Goal: Transaction & Acquisition: Purchase product/service

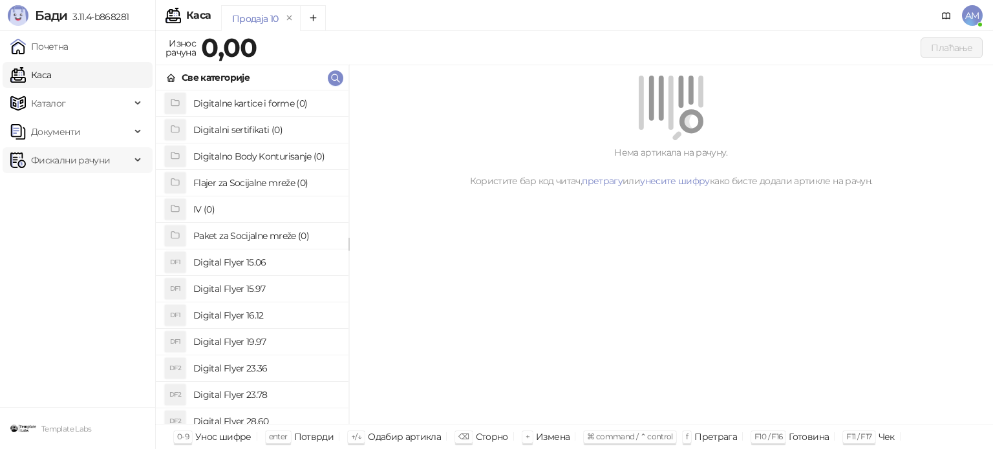
click at [81, 163] on span "Фискални рачуни" at bounding box center [70, 160] width 79 height 26
click at [83, 219] on link "По данима" at bounding box center [50, 217] width 68 height 26
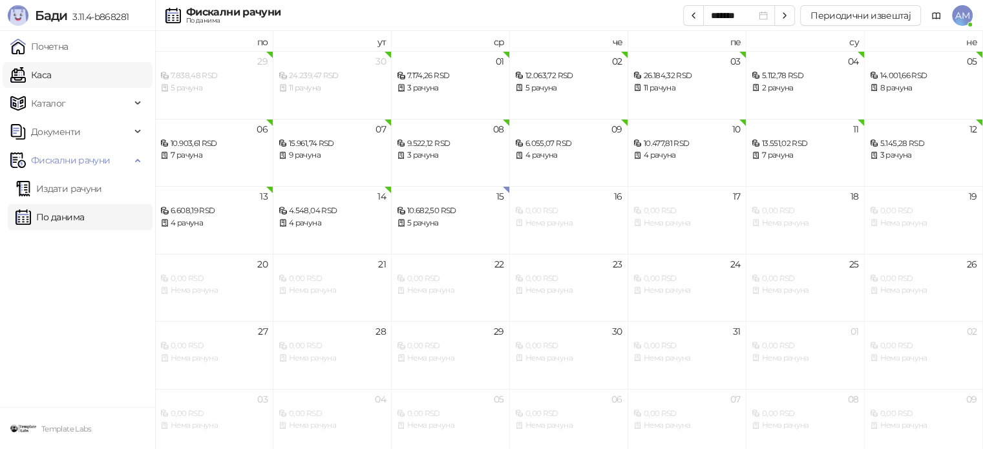
click at [51, 68] on link "Каса" at bounding box center [30, 75] width 41 height 26
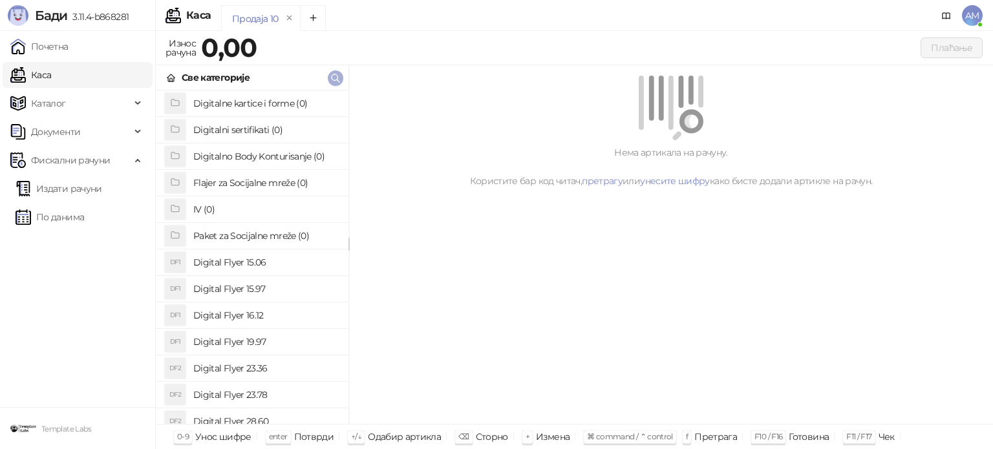
click at [336, 78] on icon "button" at bounding box center [335, 78] width 10 height 10
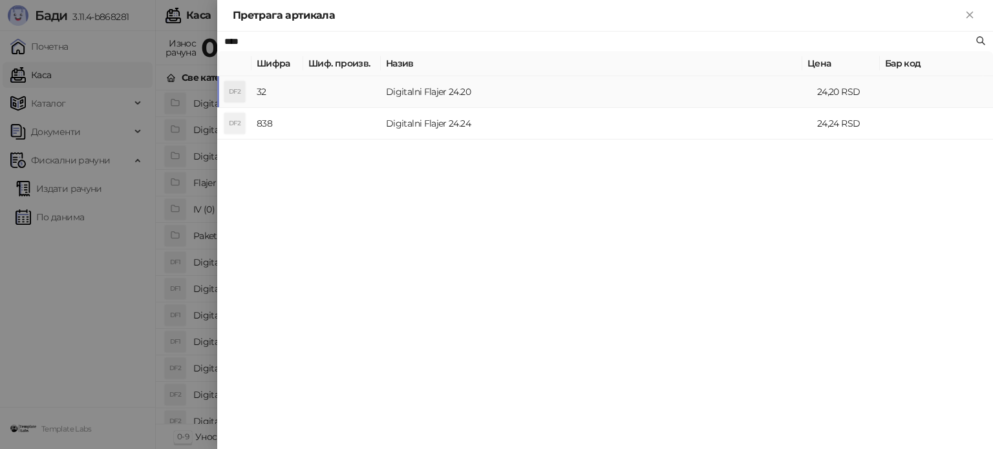
type input "****"
click at [374, 92] on td at bounding box center [342, 92] width 78 height 32
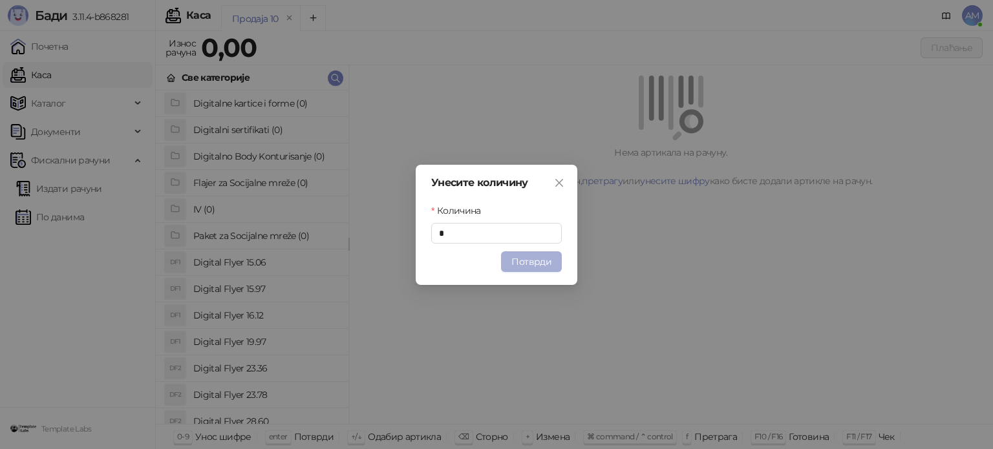
click at [516, 262] on button "Потврди" at bounding box center [531, 261] width 61 height 21
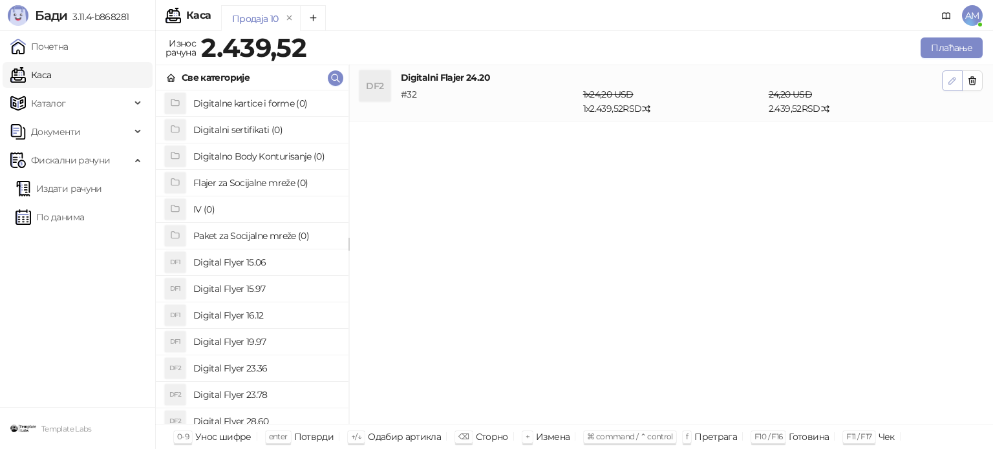
click at [955, 82] on icon "button" at bounding box center [952, 81] width 10 height 10
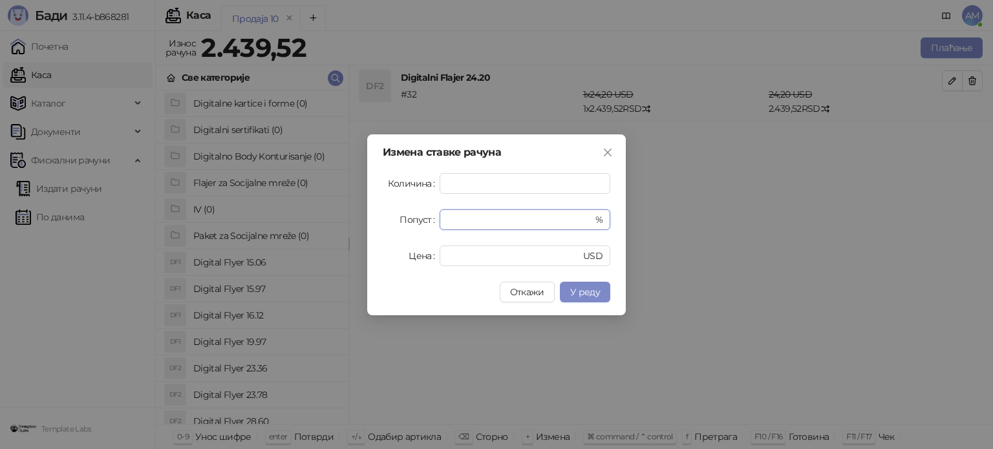
drag, startPoint x: 514, startPoint y: 212, endPoint x: 427, endPoint y: 221, distance: 87.1
click at [427, 221] on div "Попуст * %" at bounding box center [496, 219] width 227 height 21
click at [583, 295] on span "У реду" at bounding box center [585, 292] width 30 height 12
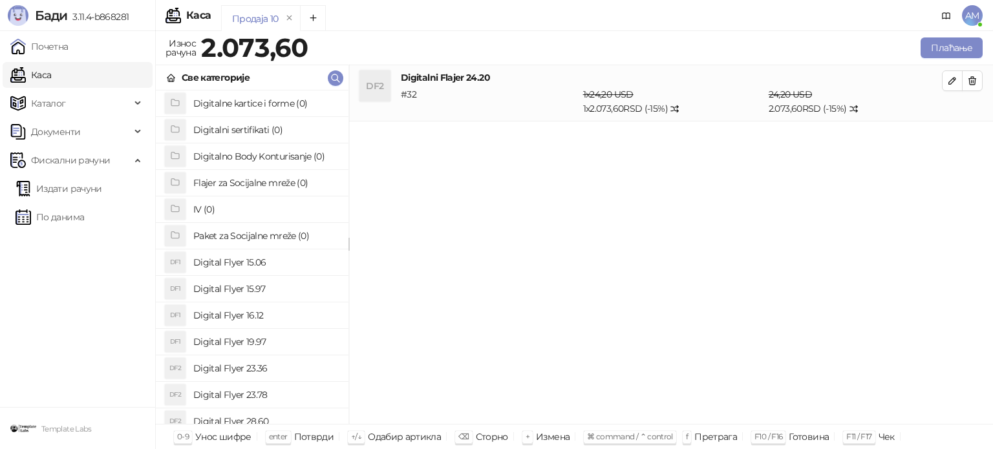
drag, startPoint x: 945, startPoint y: 82, endPoint x: 931, endPoint y: 85, distance: 14.6
click at [945, 83] on button "button" at bounding box center [952, 80] width 21 height 21
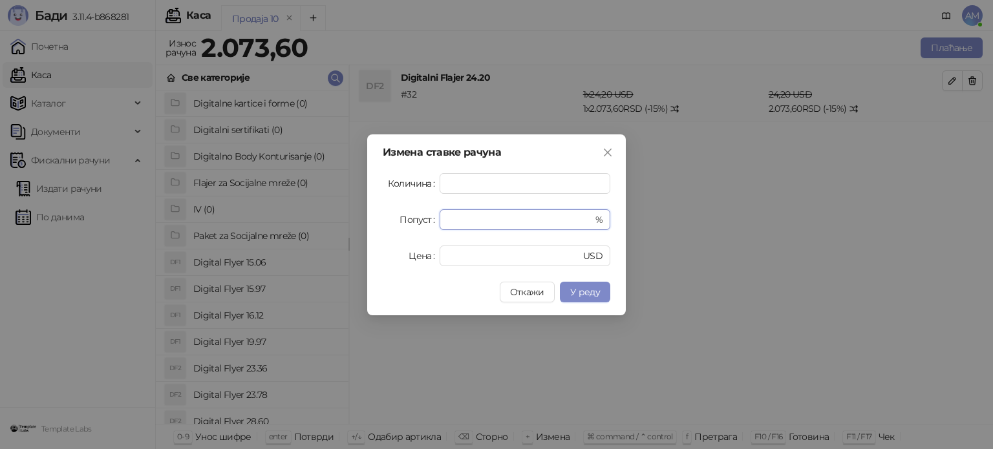
drag, startPoint x: 461, startPoint y: 222, endPoint x: 431, endPoint y: 222, distance: 30.4
click at [431, 222] on div "Попуст ** %" at bounding box center [496, 219] width 227 height 21
click at [587, 289] on span "У реду" at bounding box center [585, 292] width 30 height 12
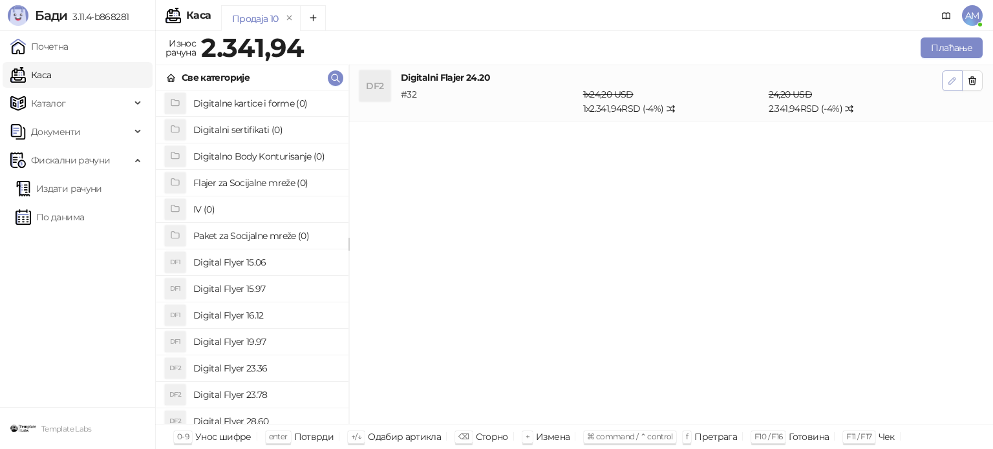
click at [945, 87] on button "button" at bounding box center [952, 80] width 21 height 21
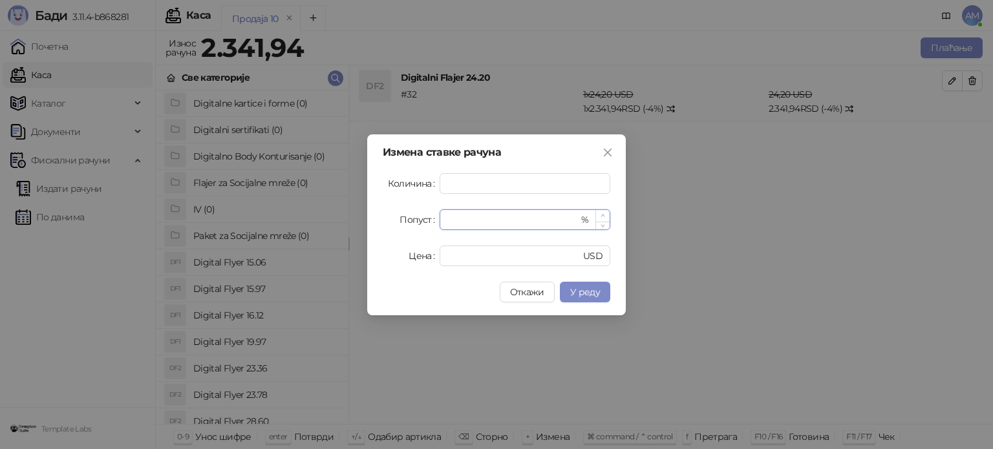
click at [605, 215] on span "Increase Value" at bounding box center [602, 216] width 14 height 12
click at [603, 288] on button "У реду" at bounding box center [585, 292] width 50 height 21
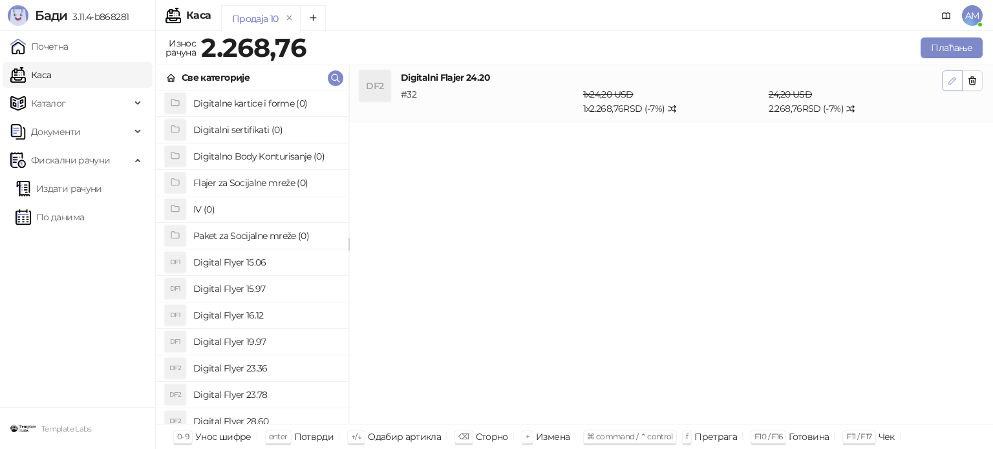
click at [945, 87] on button "button" at bounding box center [952, 80] width 21 height 21
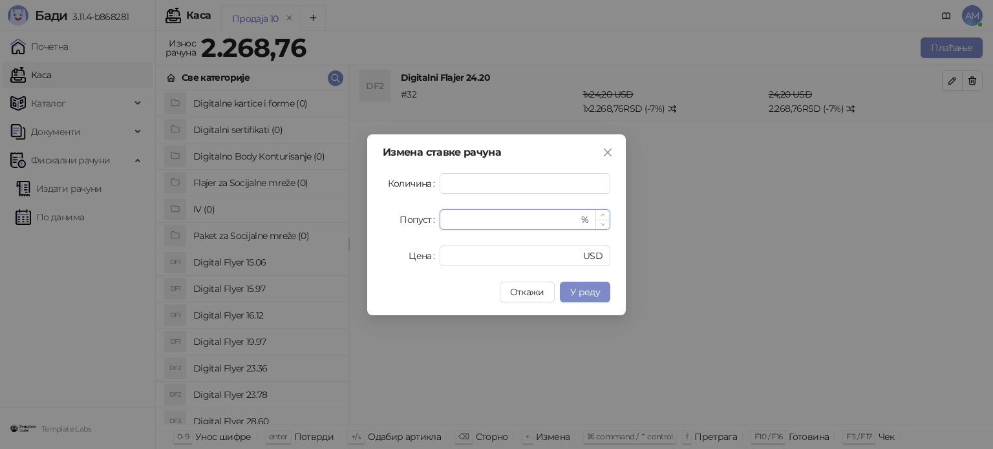
click at [604, 226] on span "Decrease Value" at bounding box center [602, 225] width 14 height 10
click at [602, 214] on icon "up" at bounding box center [602, 215] width 5 height 5
click at [602, 295] on button "У реду" at bounding box center [585, 292] width 50 height 21
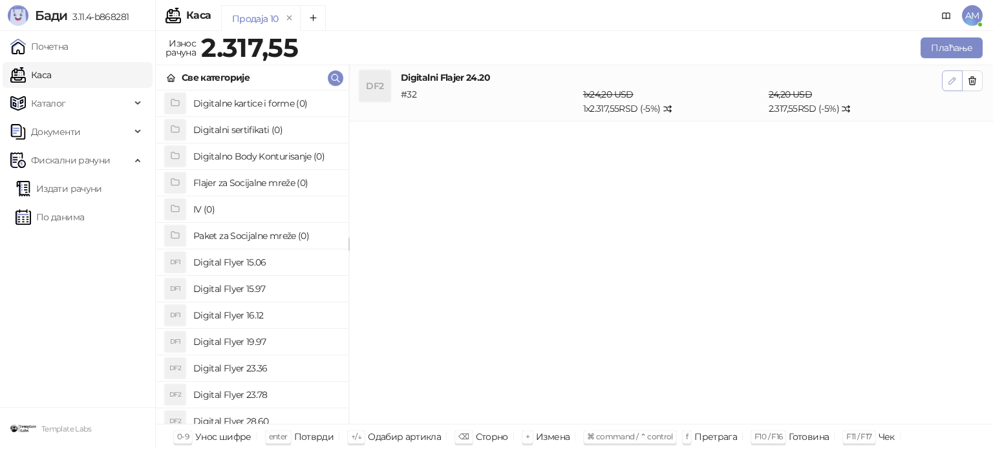
drag, startPoint x: 949, startPoint y: 79, endPoint x: 941, endPoint y: 83, distance: 9.0
click at [947, 79] on icon "button" at bounding box center [952, 81] width 10 height 10
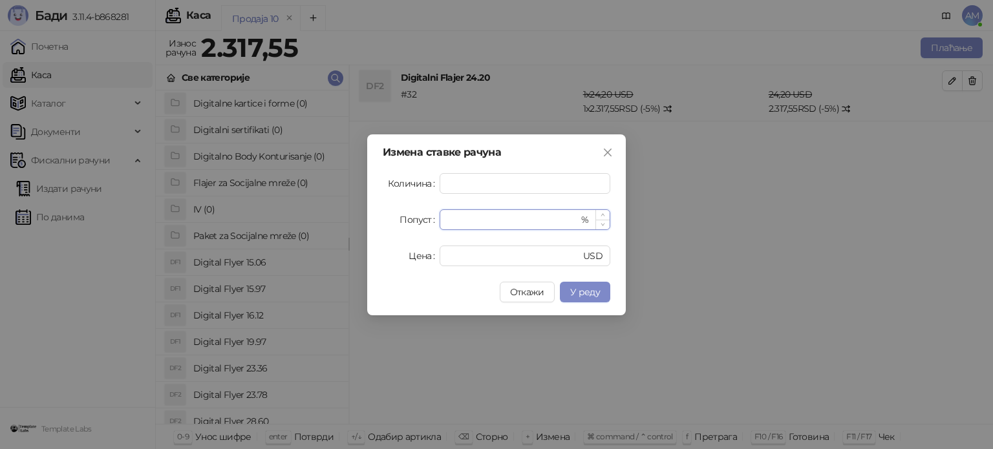
type input "*"
click at [607, 215] on span "Increase Value" at bounding box center [602, 215] width 14 height 10
drag, startPoint x: 600, startPoint y: 291, endPoint x: 606, endPoint y: 260, distance: 31.7
click at [600, 291] on span "У реду" at bounding box center [585, 292] width 30 height 12
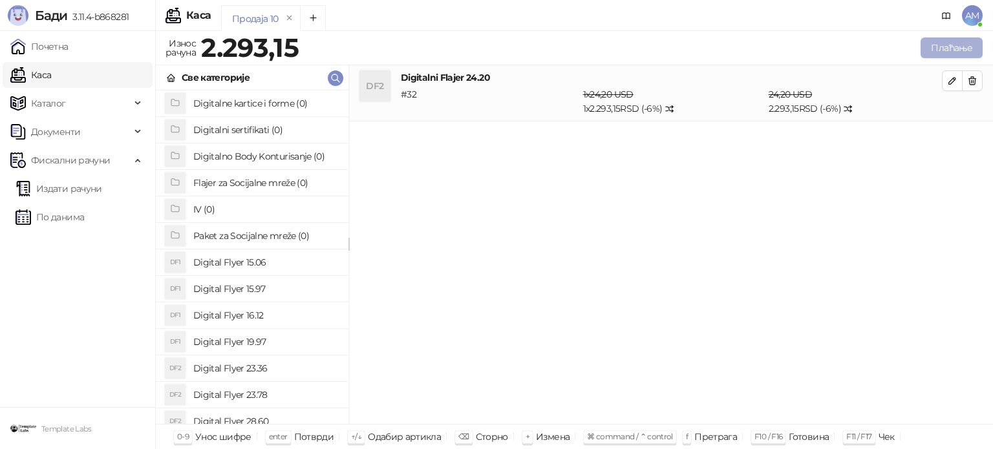
click at [947, 51] on button "Плаћање" at bounding box center [951, 47] width 62 height 21
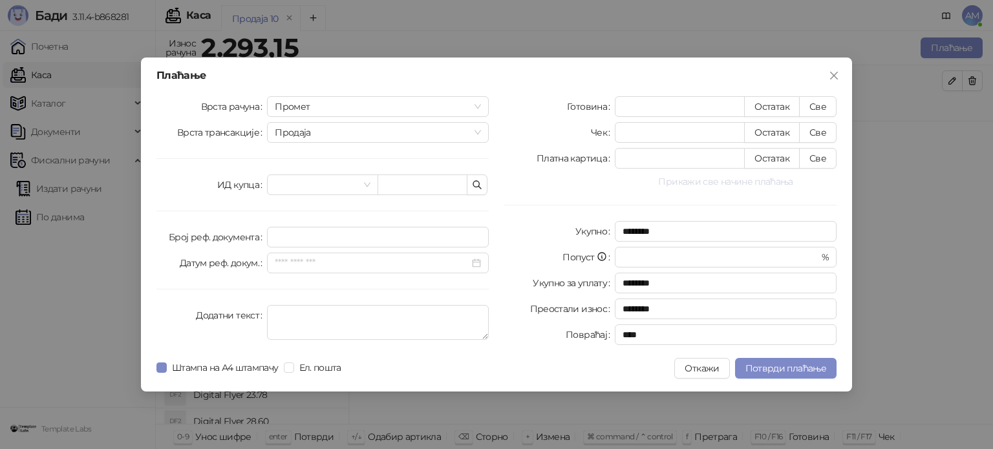
click at [734, 184] on button "Прикажи све начине плаћања" at bounding box center [726, 182] width 222 height 16
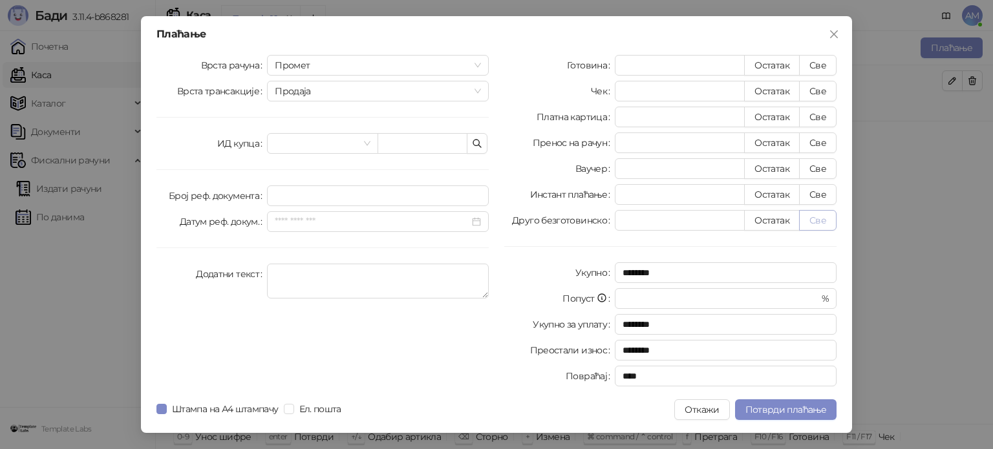
drag, startPoint x: 819, startPoint y: 222, endPoint x: 814, endPoint y: 240, distance: 18.8
click at [819, 222] on button "Све" at bounding box center [817, 220] width 37 height 21
type input "*******"
type input "****"
click at [791, 404] on span "Потврди плаћање" at bounding box center [785, 410] width 81 height 12
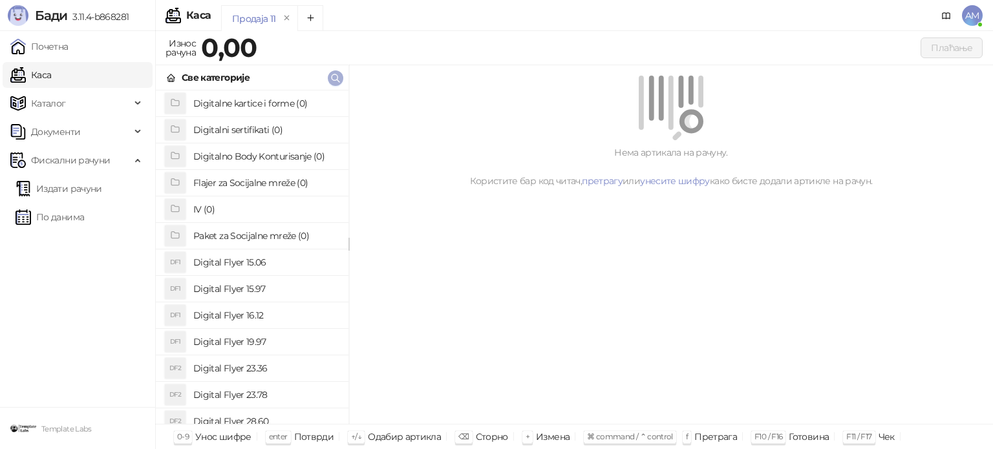
click at [328, 74] on button "button" at bounding box center [336, 78] width 16 height 16
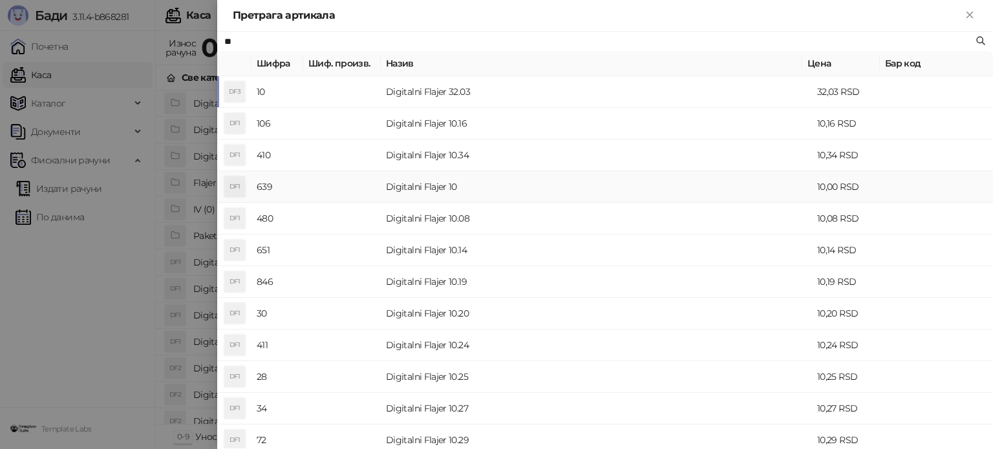
type input "**"
click at [504, 183] on td "Digitalni Flajer 10" at bounding box center [596, 187] width 431 height 32
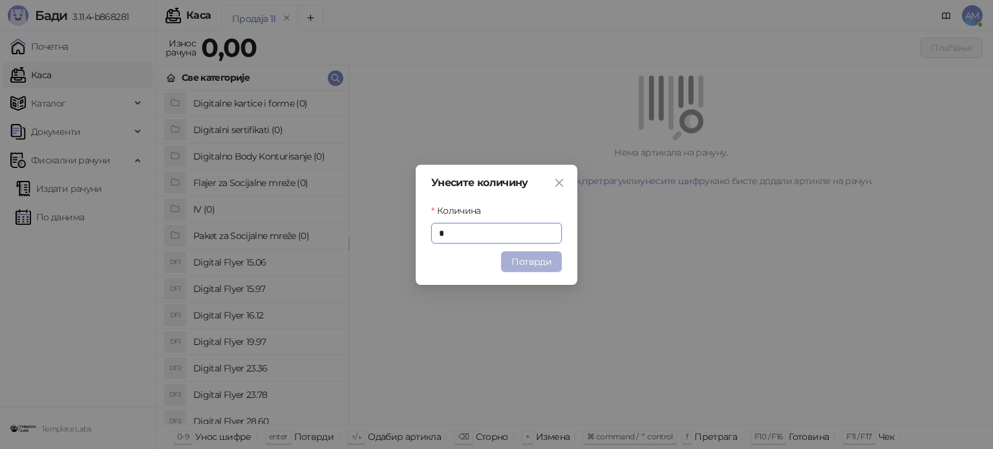
drag, startPoint x: 531, startPoint y: 266, endPoint x: 633, endPoint y: 214, distance: 114.4
click at [531, 264] on button "Потврди" at bounding box center [531, 261] width 61 height 21
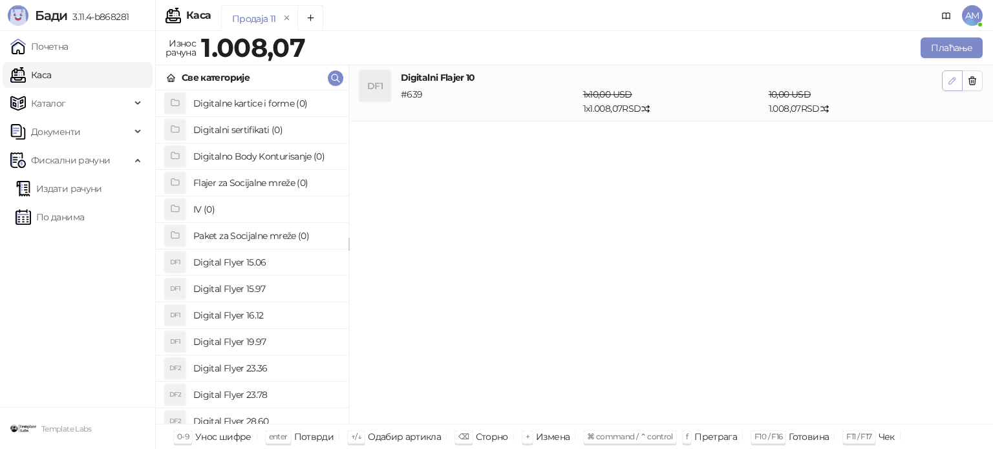
click at [947, 79] on icon "button" at bounding box center [952, 81] width 10 height 10
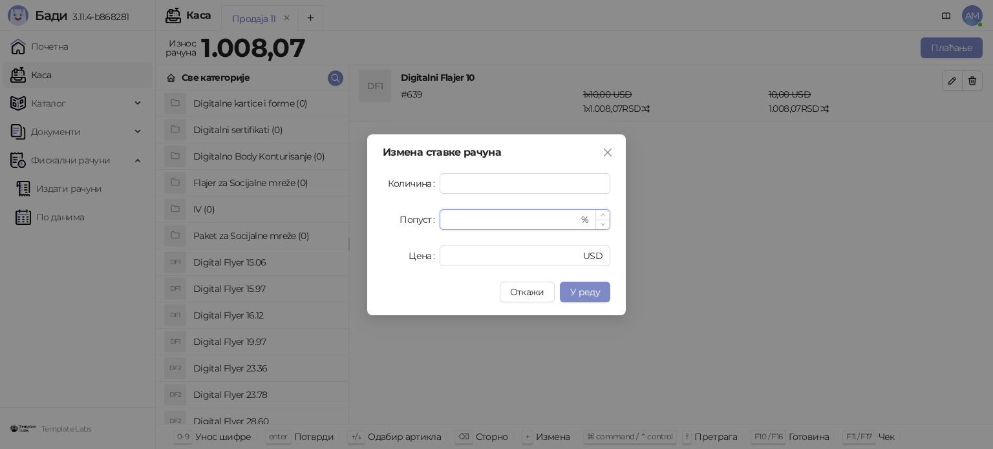
drag, startPoint x: 514, startPoint y: 217, endPoint x: 445, endPoint y: 222, distance: 69.9
click at [445, 222] on div "* %" at bounding box center [524, 219] width 171 height 21
type input "**"
click at [592, 295] on span "У реду" at bounding box center [585, 292] width 30 height 12
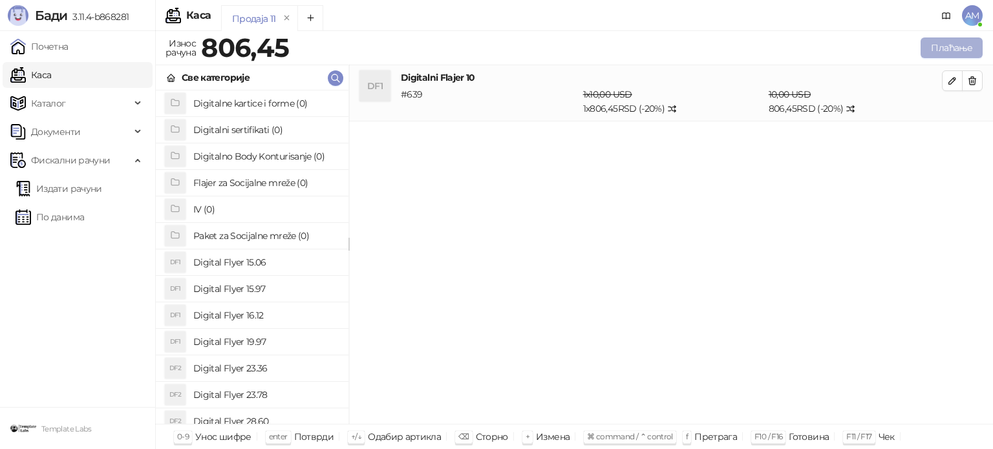
click at [964, 41] on button "Плаћање" at bounding box center [951, 47] width 62 height 21
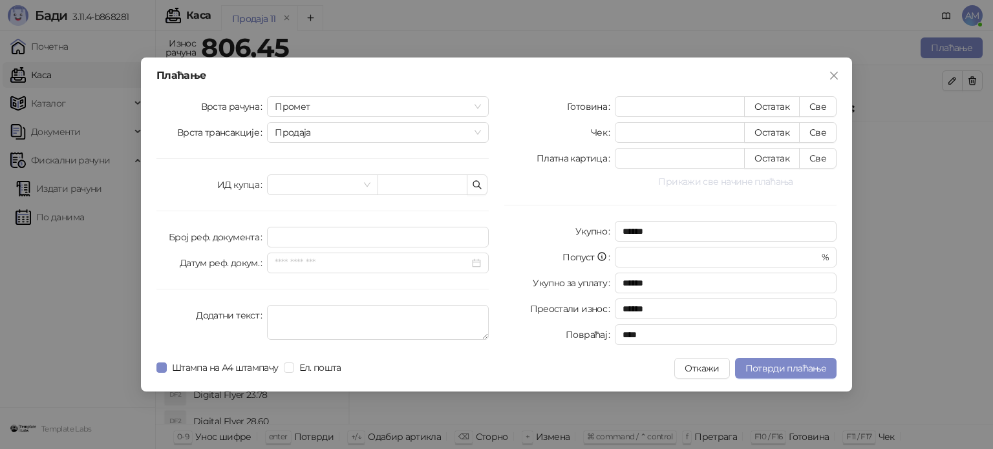
click at [691, 182] on button "Прикажи све начине плаћања" at bounding box center [726, 182] width 222 height 16
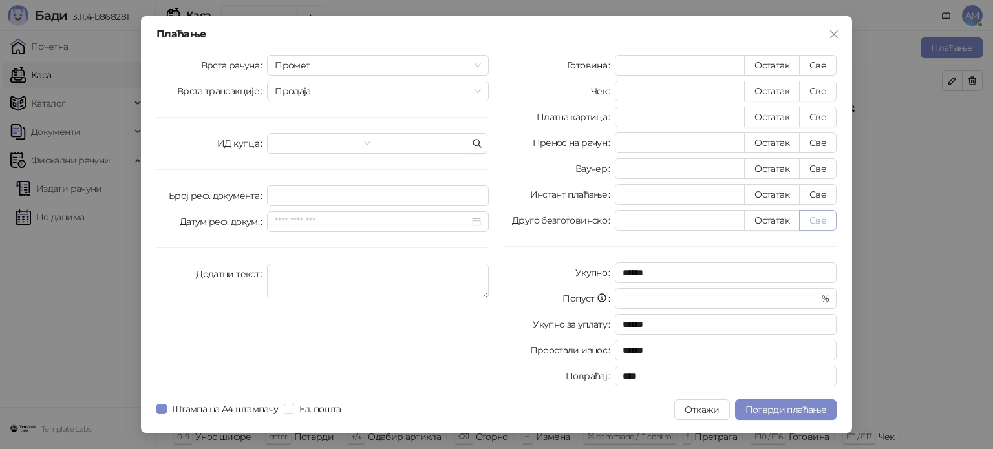
click at [806, 221] on button "Све" at bounding box center [817, 220] width 37 height 21
type input "******"
type input "****"
click at [769, 413] on span "Потврди плаћање" at bounding box center [785, 410] width 81 height 12
